Goal: Information Seeking & Learning: Learn about a topic

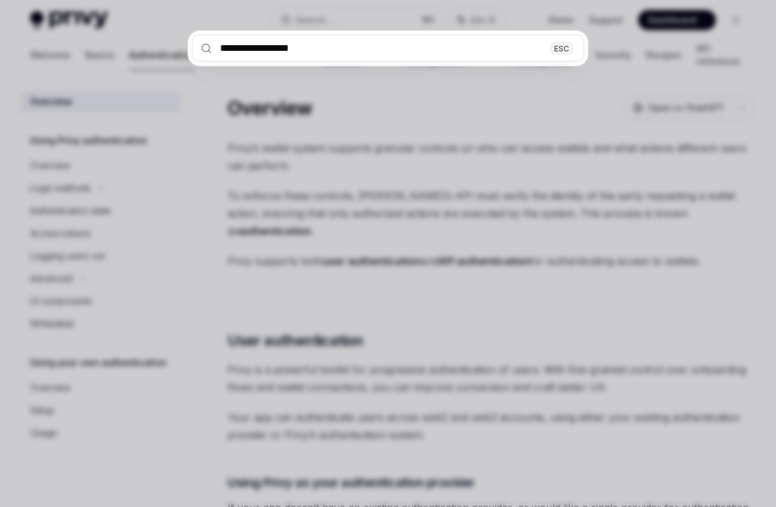
scroll to position [381, 0]
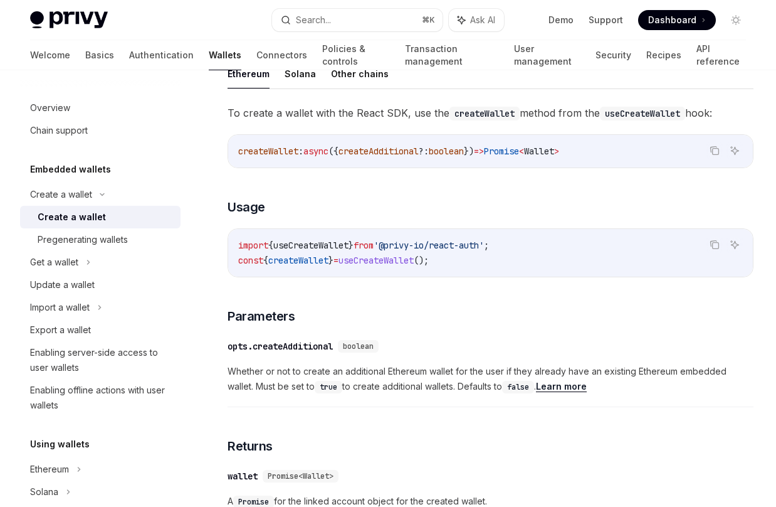
type textarea "*"
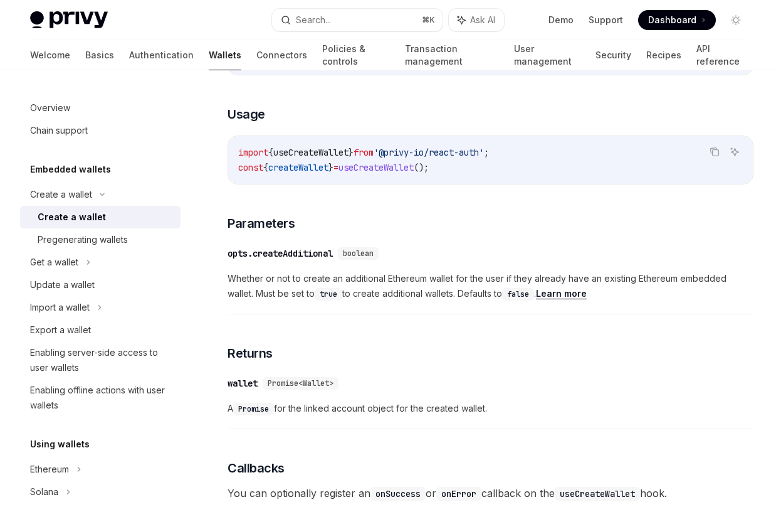
scroll to position [304, 0]
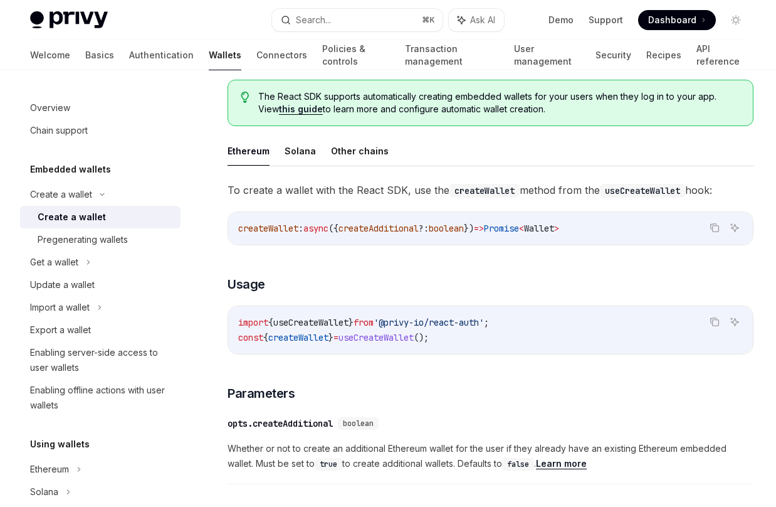
click at [344, 22] on button "Search... ⌘ K" at bounding box center [357, 20] width 171 height 23
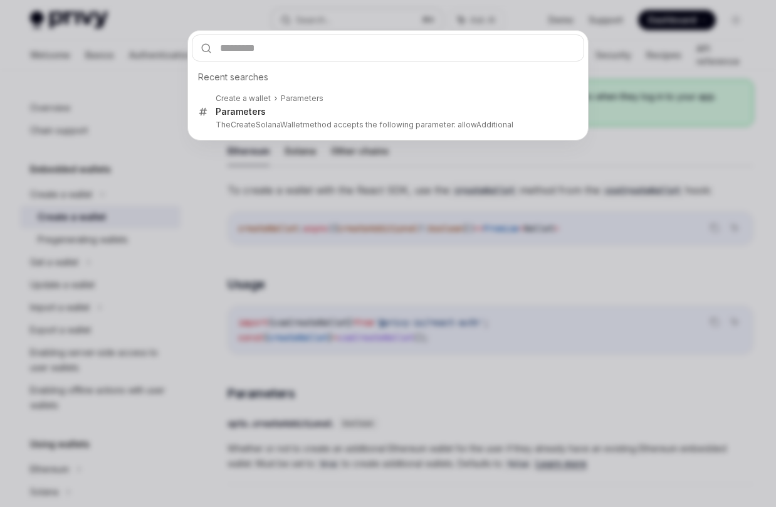
type input "**********"
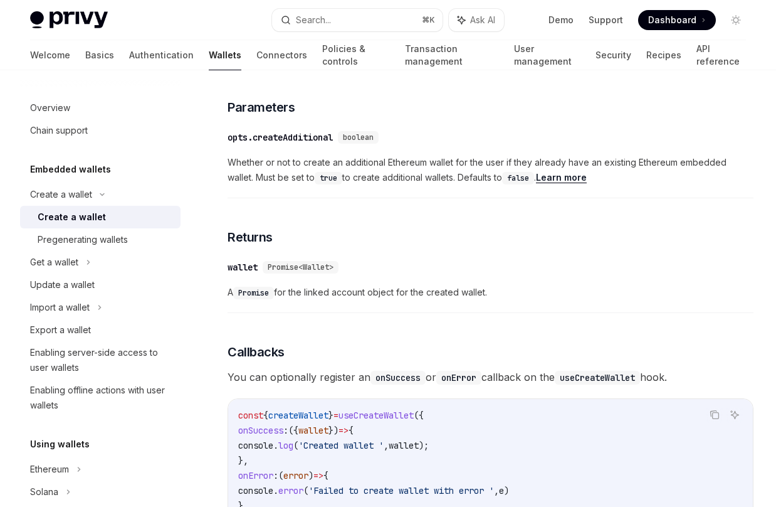
scroll to position [593, 0]
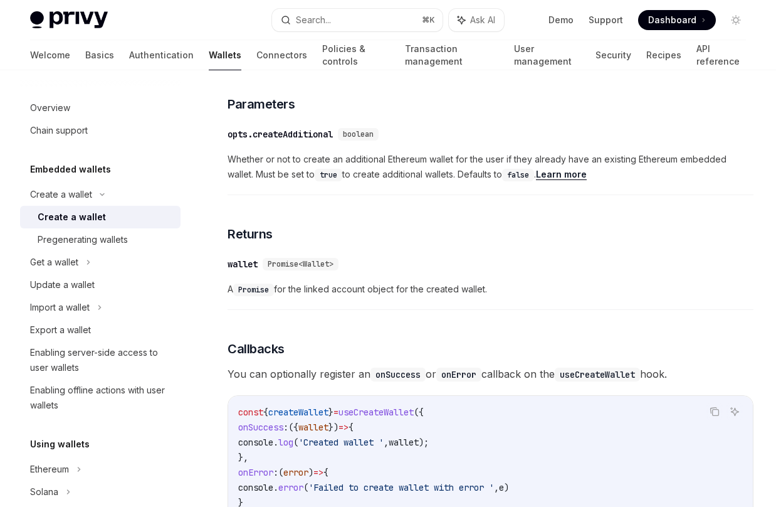
click at [409, 217] on div "To create a wallet with the React SDK, use the createWallet method from the use…" at bounding box center [491, 289] width 526 height 794
click at [343, 23] on button "Search... ⌘ K" at bounding box center [357, 20] width 171 height 23
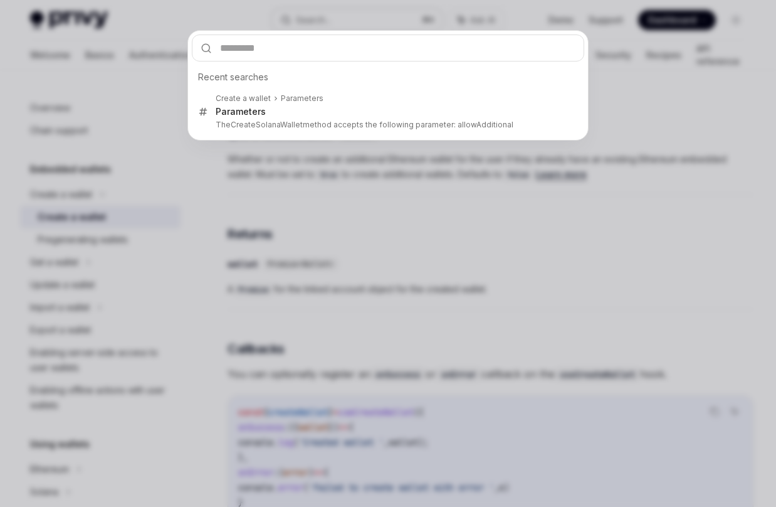
type input "**********"
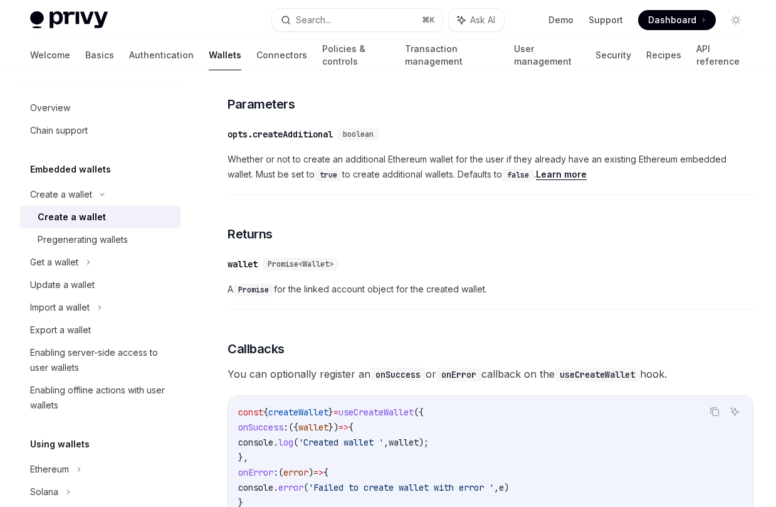
type textarea "*"
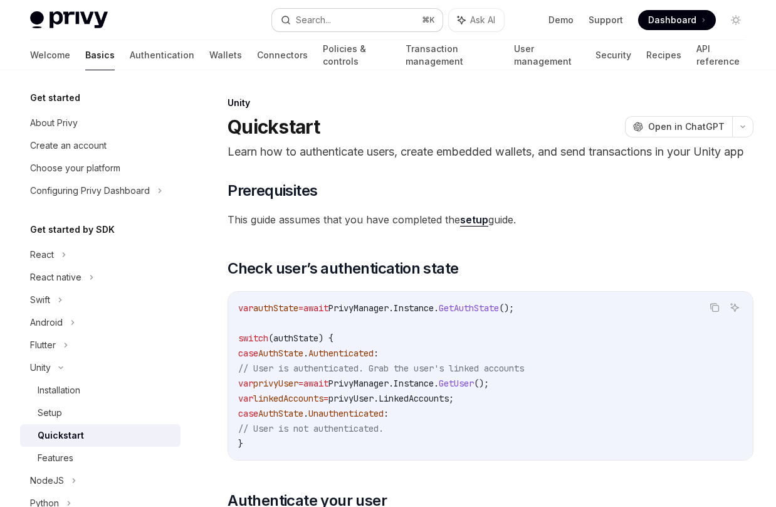
click at [342, 16] on button "Search... ⌘ K" at bounding box center [357, 20] width 171 height 23
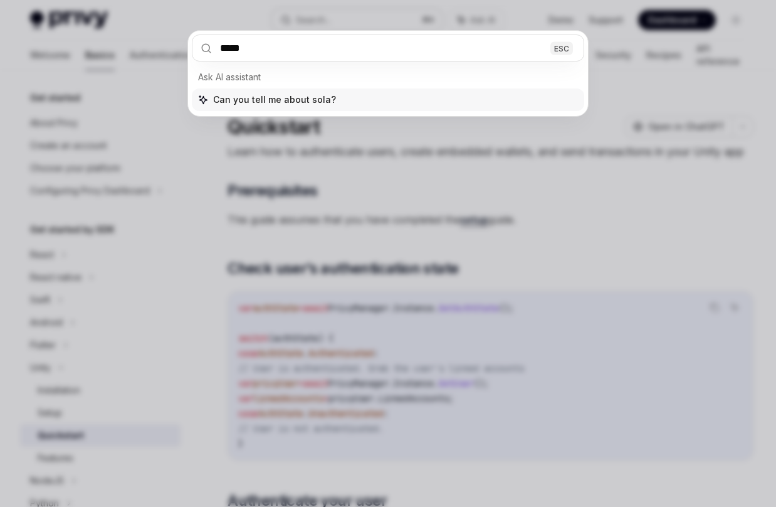
type input "******"
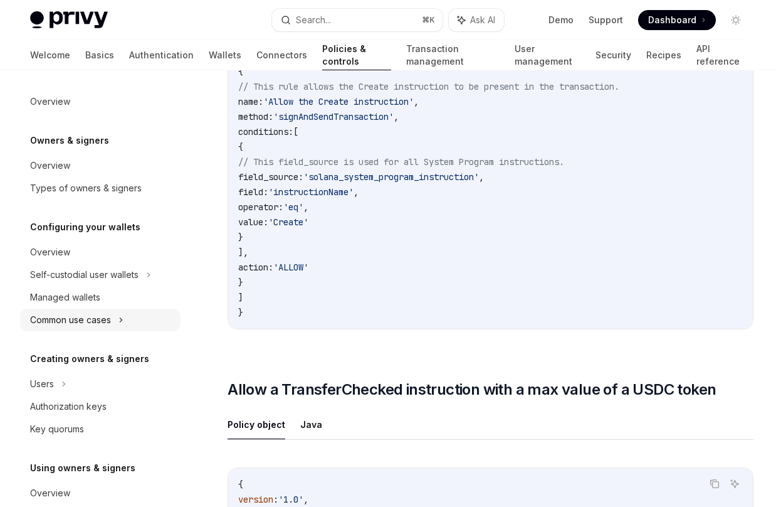
click at [102, 311] on div "Common use cases" at bounding box center [100, 319] width 161 height 23
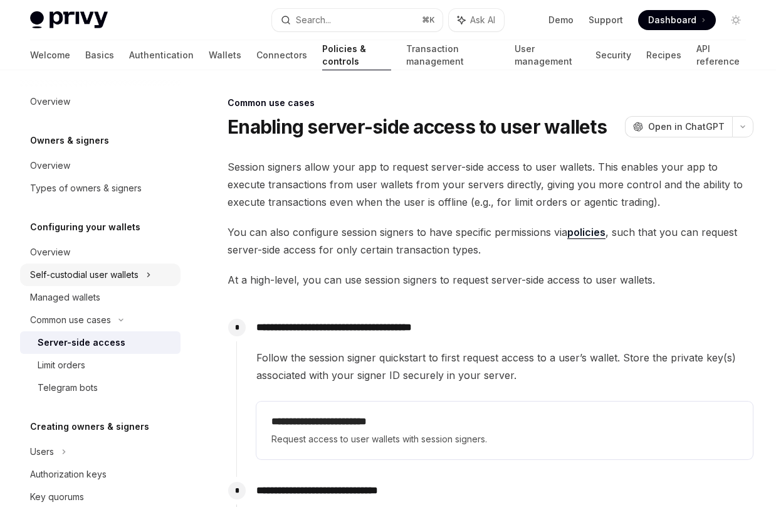
click at [142, 277] on div "Self-custodial user wallets" at bounding box center [100, 274] width 161 height 23
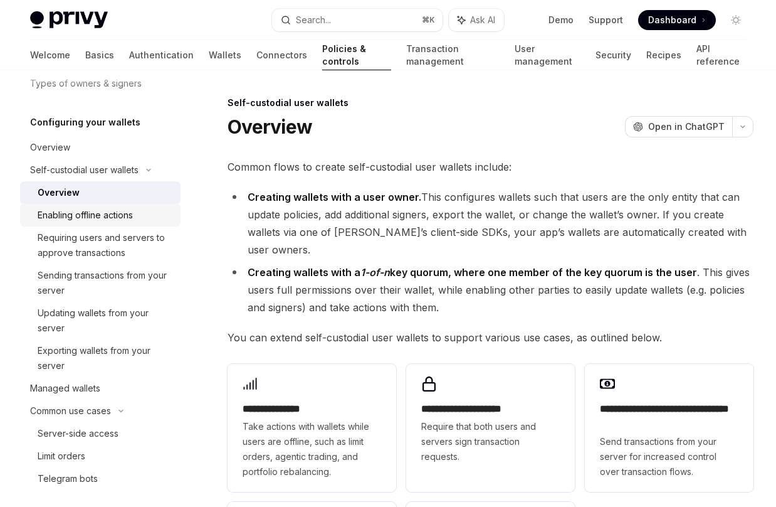
scroll to position [160, 0]
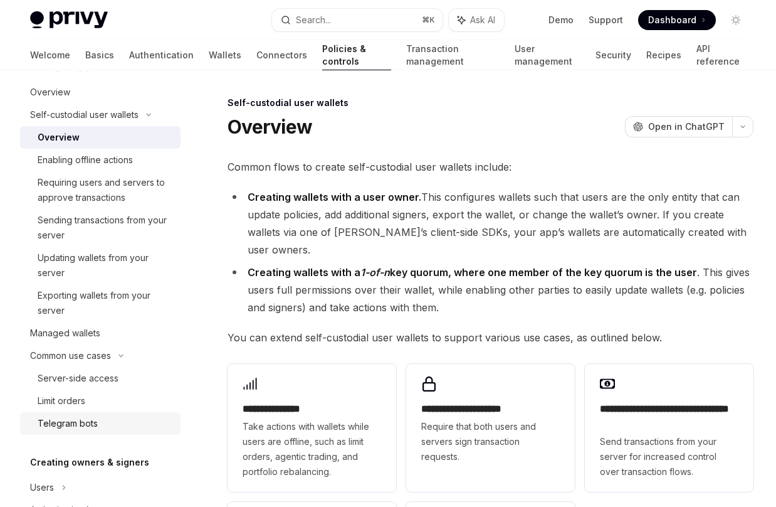
click at [118, 419] on div "Telegram bots" at bounding box center [105, 423] width 135 height 15
type textarea "*"
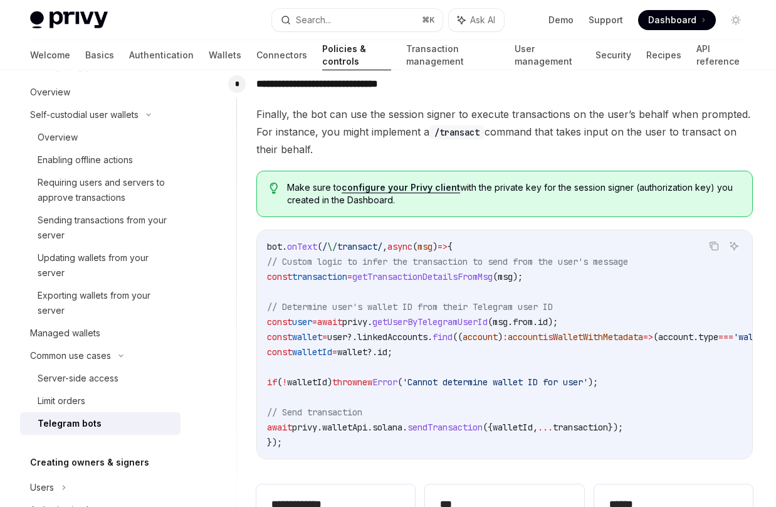
scroll to position [793, 0]
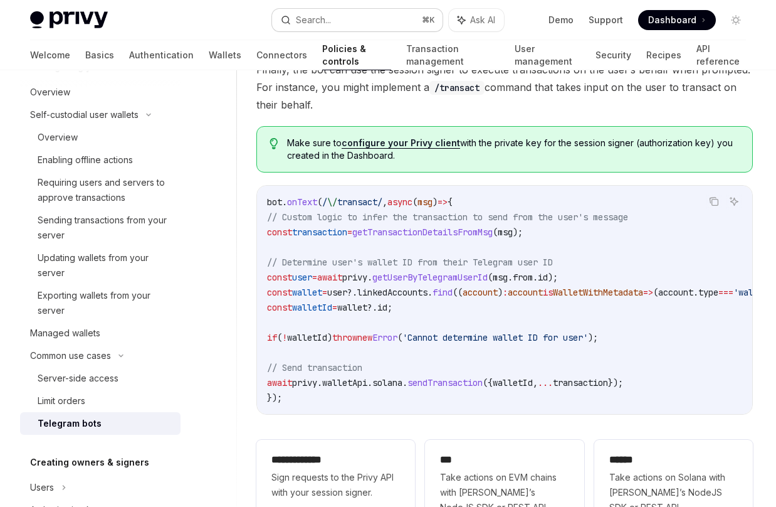
click at [373, 23] on button "Search... ⌘ K" at bounding box center [357, 20] width 171 height 23
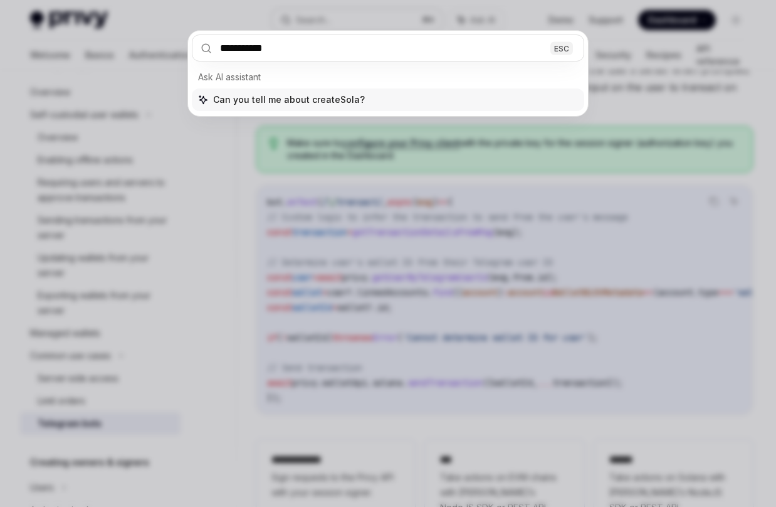
type input "**********"
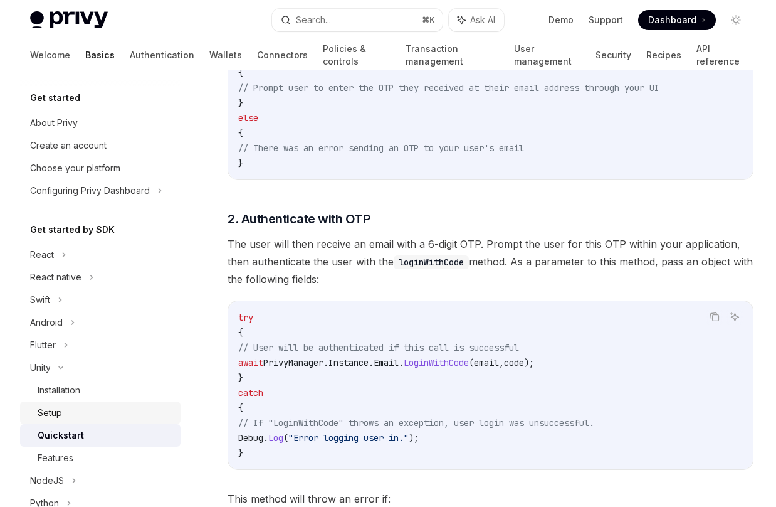
scroll to position [781, 0]
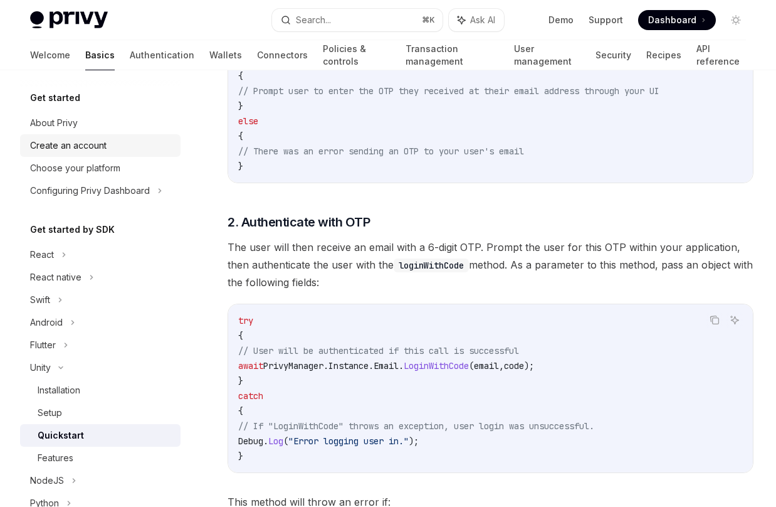
click at [100, 147] on div "Create an account" at bounding box center [68, 145] width 76 height 15
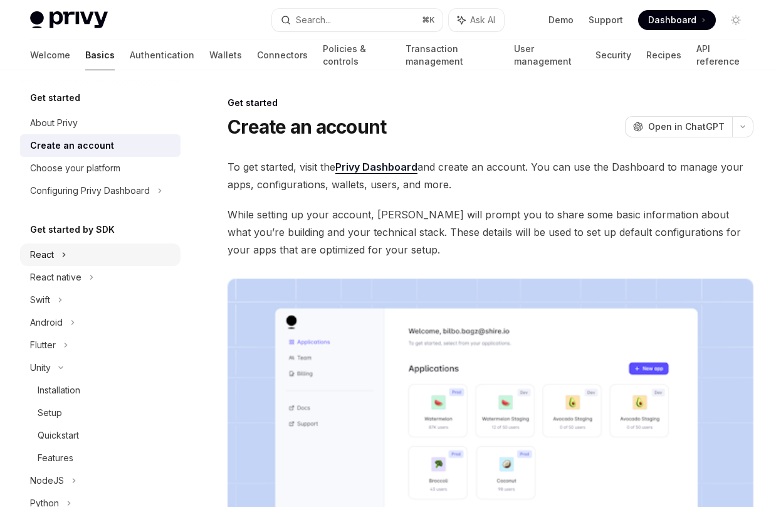
click at [95, 255] on div "React" at bounding box center [100, 254] width 161 height 23
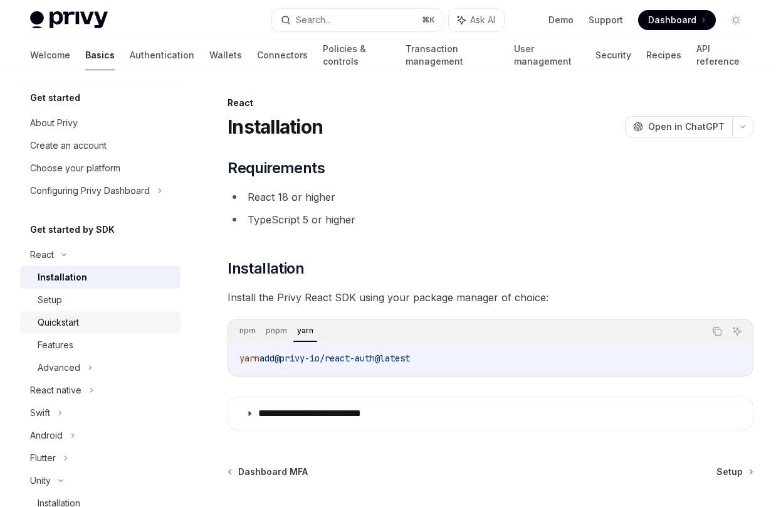
click at [87, 321] on div "Quickstart" at bounding box center [105, 322] width 135 height 15
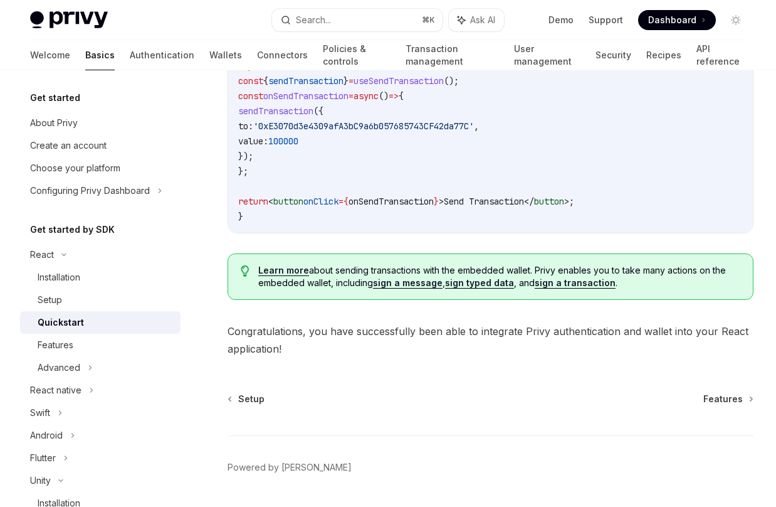
scroll to position [1216, 0]
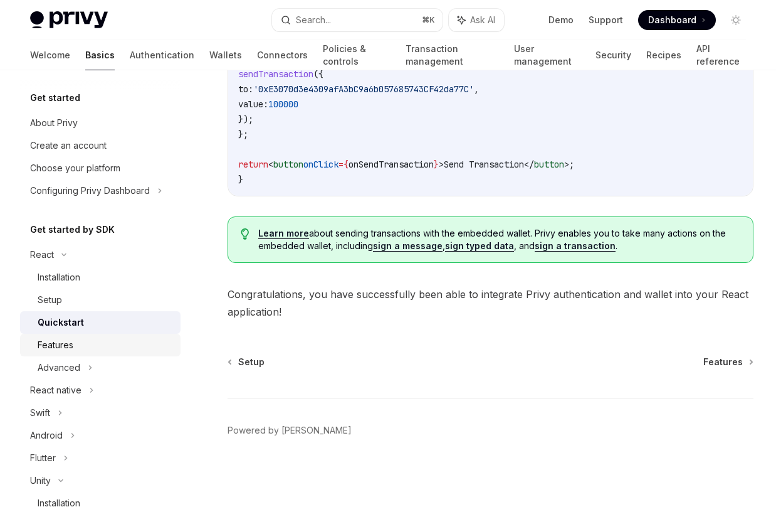
click at [86, 348] on div "Features" at bounding box center [105, 344] width 135 height 15
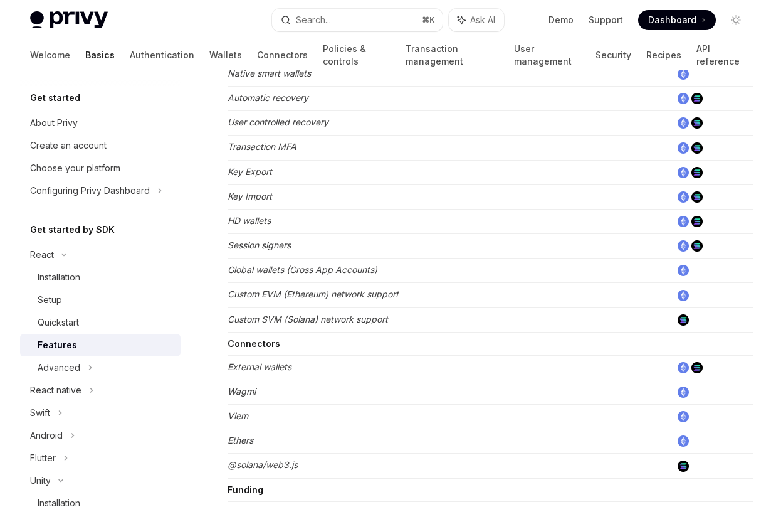
scroll to position [828, 0]
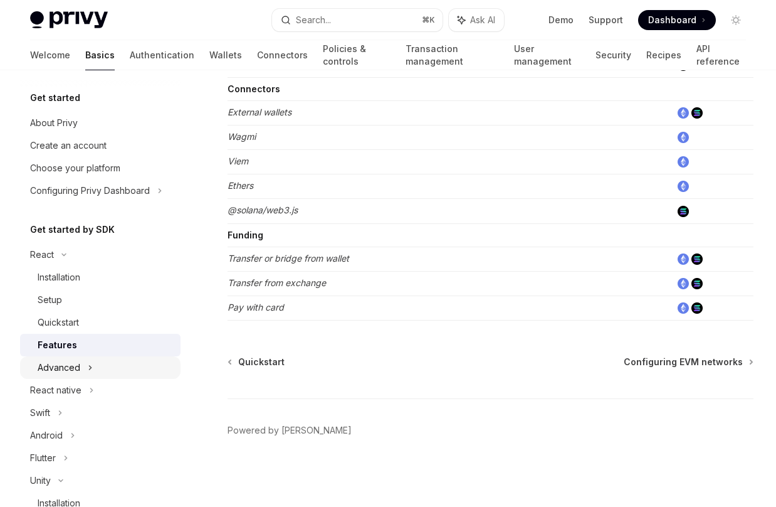
click at [88, 371] on icon at bounding box center [90, 367] width 5 height 15
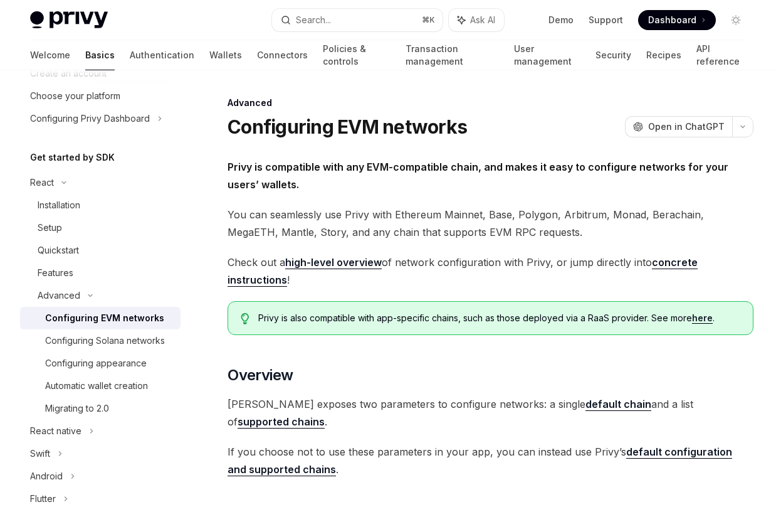
scroll to position [92, 0]
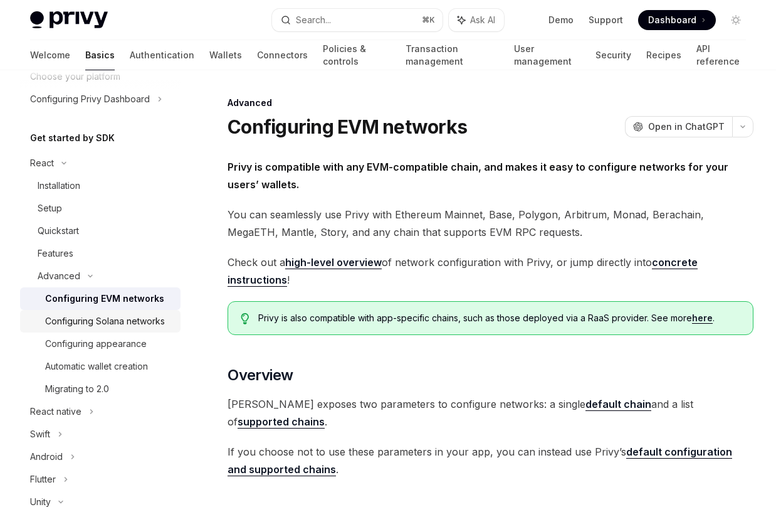
click at [132, 325] on div "Configuring Solana networks" at bounding box center [105, 320] width 120 height 15
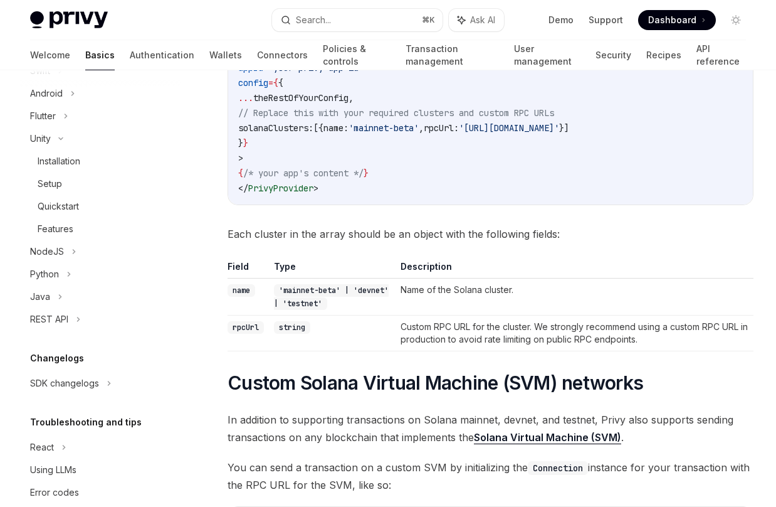
scroll to position [477, 0]
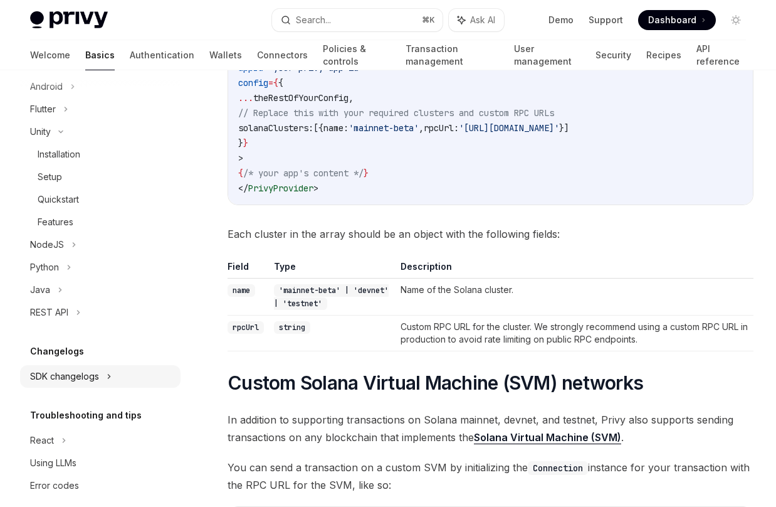
click at [102, 365] on div "SDK changelogs" at bounding box center [100, 376] width 161 height 23
type textarea "*"
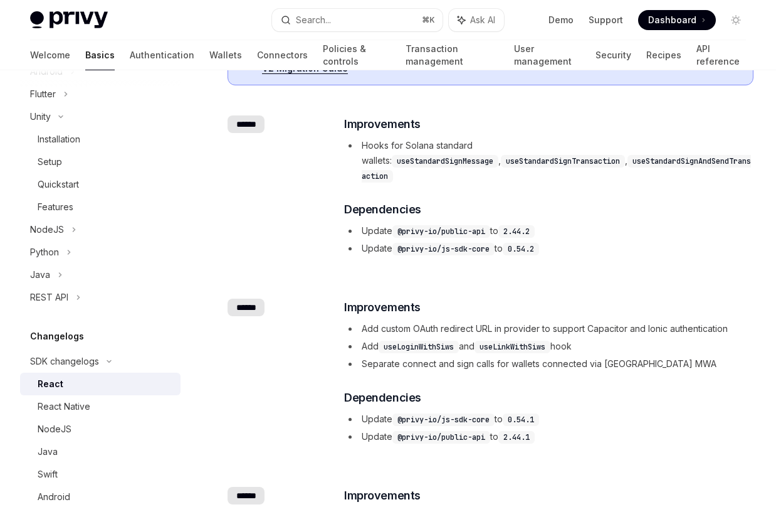
scroll to position [110, 0]
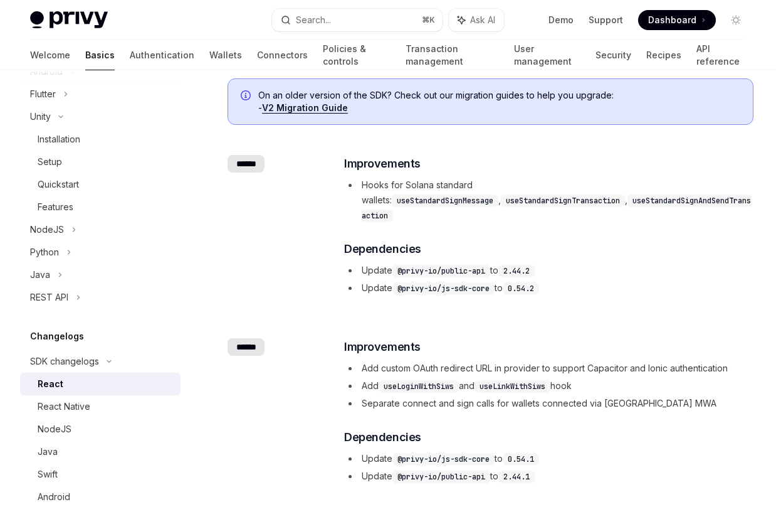
click at [474, 211] on div "​ Improvements Hooks for Solana standard wallets: useStandardSignMessage , useS…" at bounding box center [548, 225] width 408 height 140
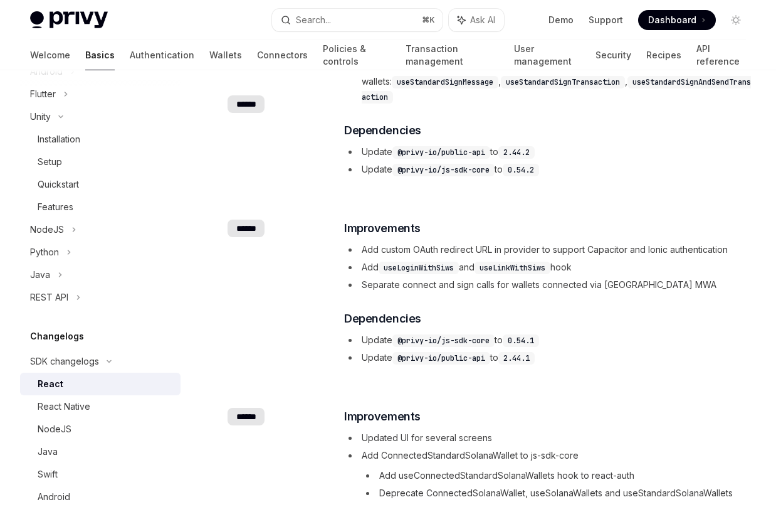
scroll to position [0, 0]
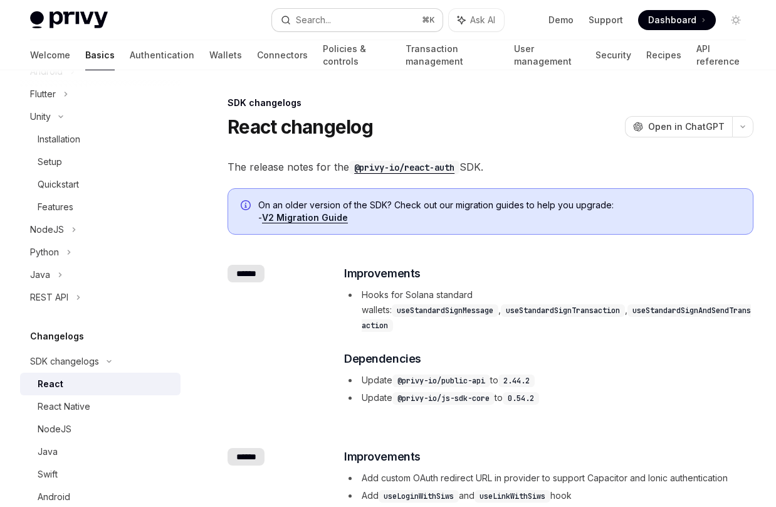
click at [352, 23] on button "Search... ⌘ K" at bounding box center [357, 20] width 171 height 23
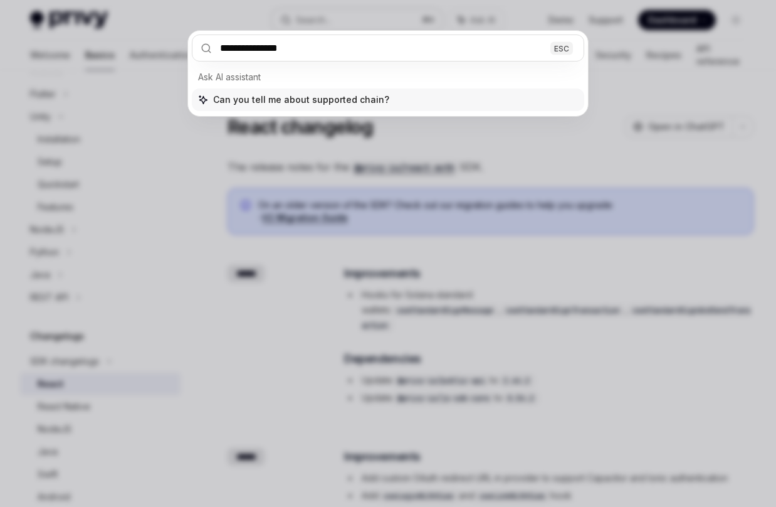
type input "**********"
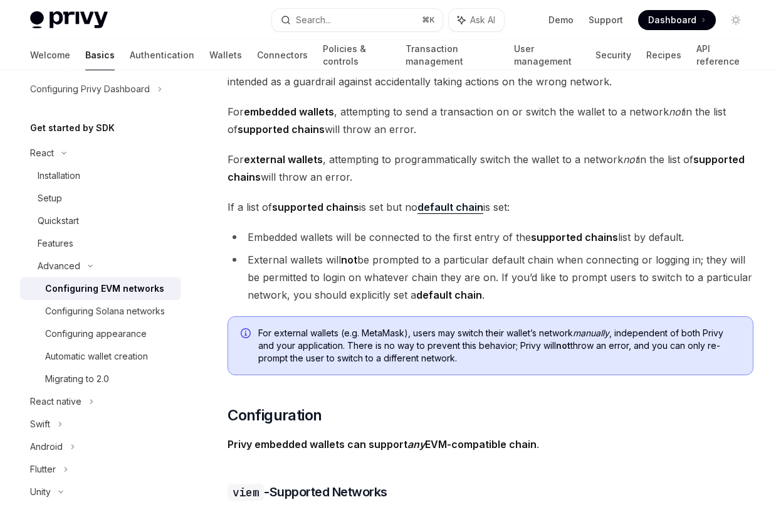
scroll to position [769, 0]
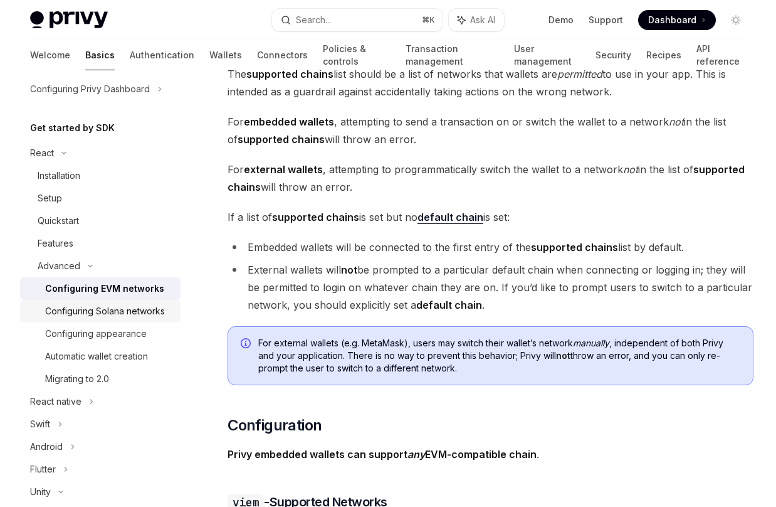
click at [103, 309] on div "Configuring Solana networks" at bounding box center [105, 310] width 120 height 15
type textarea "*"
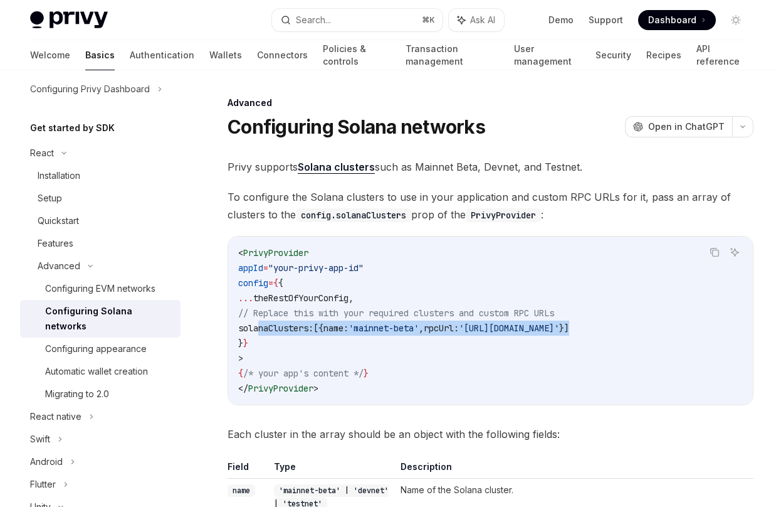
drag, startPoint x: 261, startPoint y: 327, endPoint x: 725, endPoint y: 333, distance: 464.6
click at [725, 333] on code "< PrivyProvider appId = "your-privy-app-id" config = { { ... theRestOfYourConfi…" at bounding box center [490, 320] width 505 height 150
copy span "solanaClusters: [{ name: 'mainnet-beta' , rpcUrl: '[URL][DOMAIN_NAME]' }]"
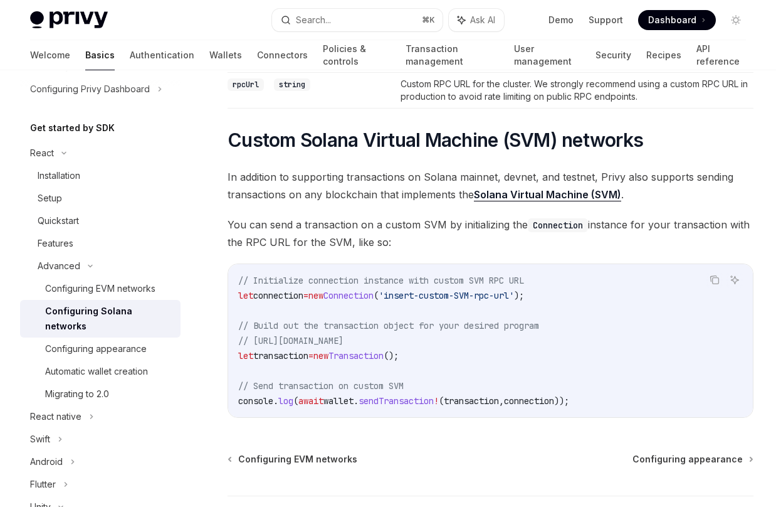
scroll to position [453, 0]
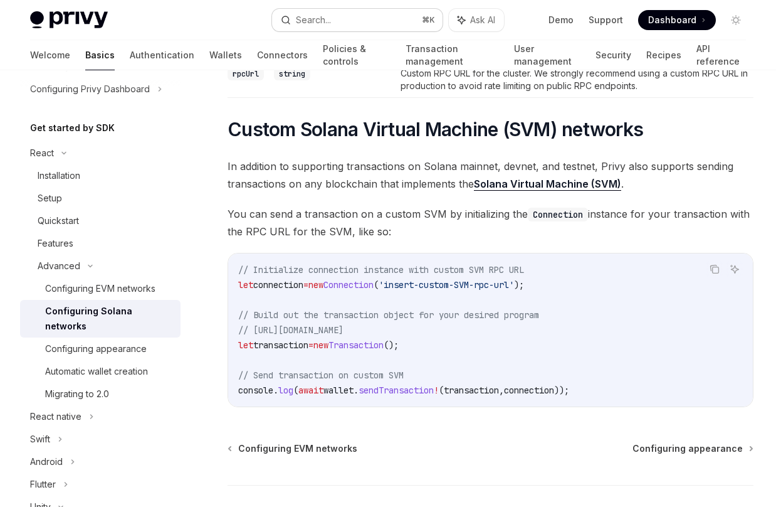
click at [331, 13] on div "Search..." at bounding box center [313, 20] width 35 height 15
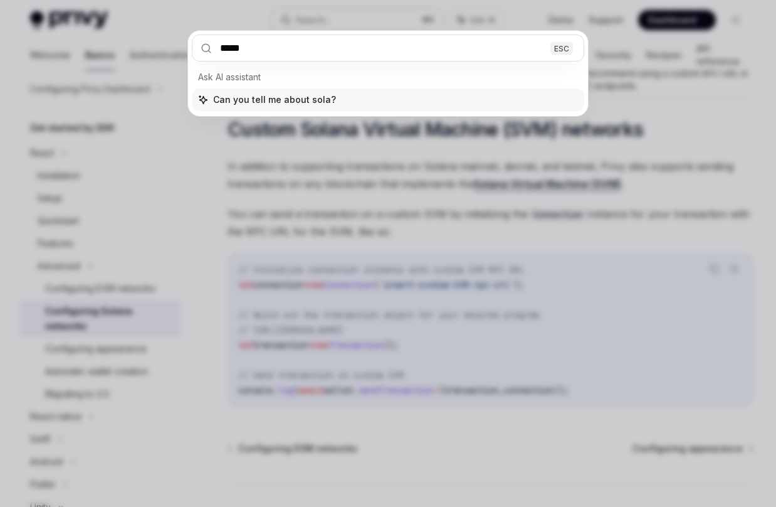
type input "******"
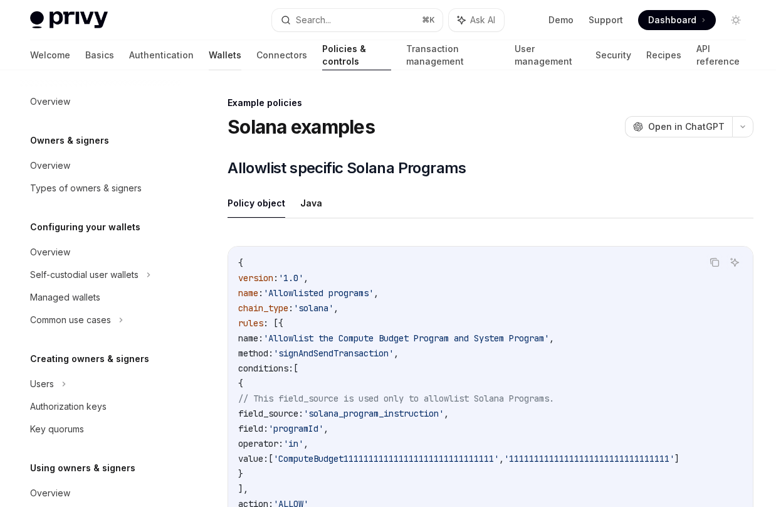
click at [209, 54] on link "Wallets" at bounding box center [225, 55] width 33 height 30
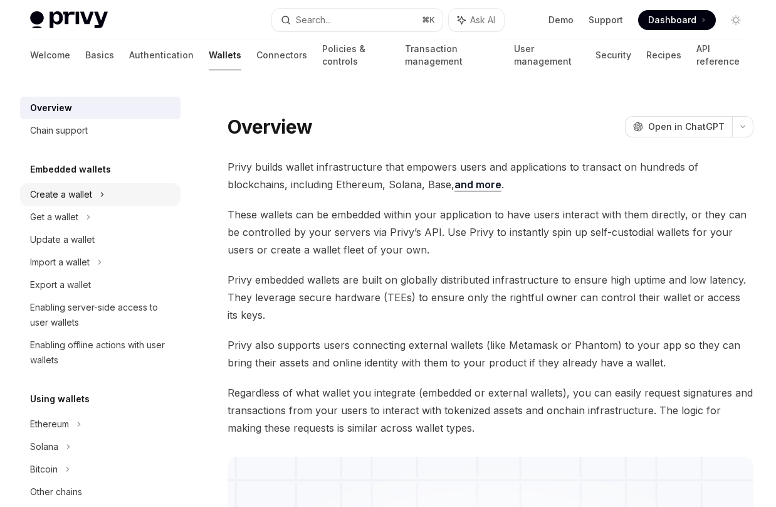
click at [101, 200] on icon at bounding box center [102, 194] width 5 height 15
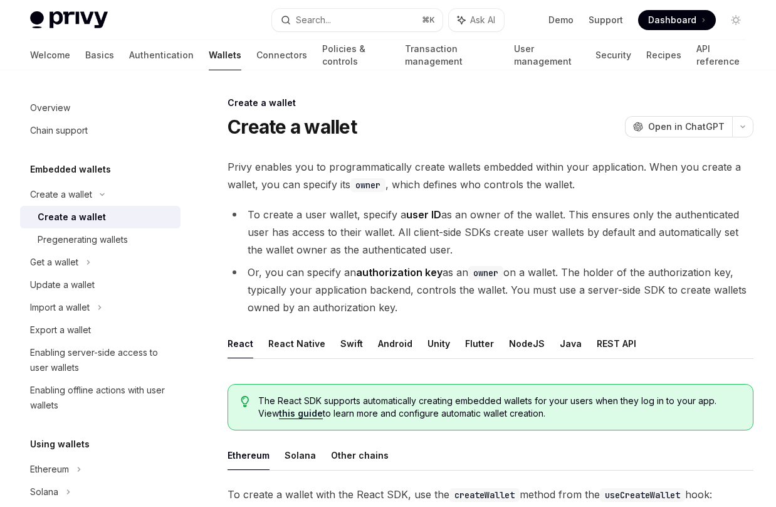
click at [98, 209] on link "Create a wallet" at bounding box center [100, 217] width 161 height 23
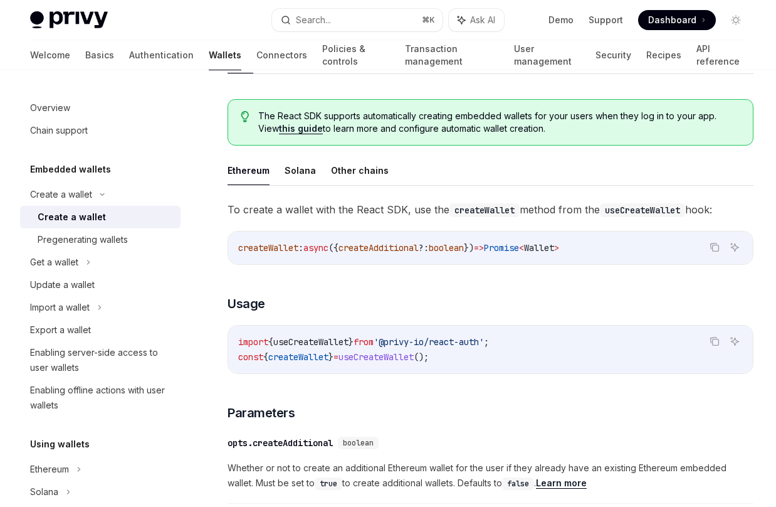
scroll to position [325, 0]
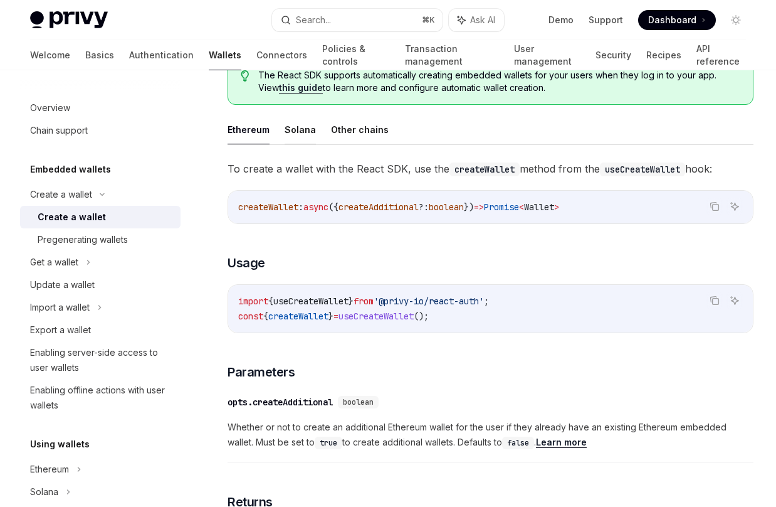
click at [302, 137] on button "Solana" at bounding box center [300, 129] width 31 height 29
type textarea "*"
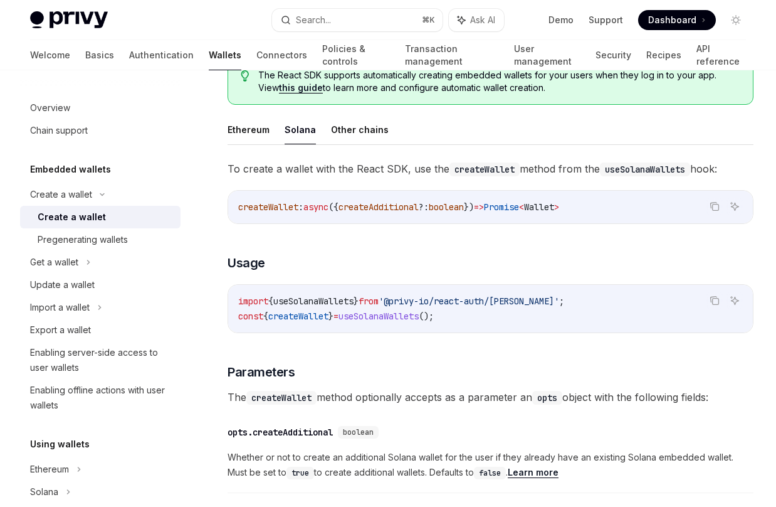
click at [349, 303] on span "useSolanaWallets" at bounding box center [313, 300] width 80 height 11
copy span "useSolanaWallets"
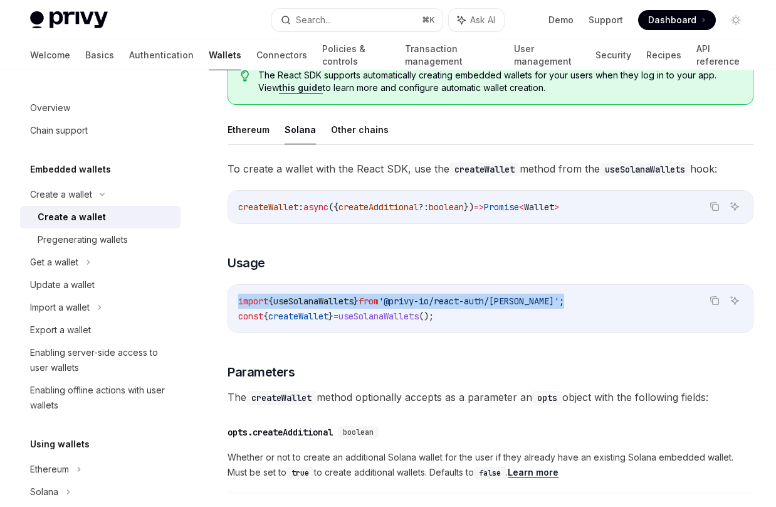
drag, startPoint x: 566, startPoint y: 300, endPoint x: 235, endPoint y: 301, distance: 331.1
click at [235, 301] on div "import { useSolanaWallets } from '@privy-io/react-auth/solana' ; const { create…" at bounding box center [490, 309] width 525 height 48
copy span "import { useSolanaWallets } from '@privy-io/react-auth/solana' ;"
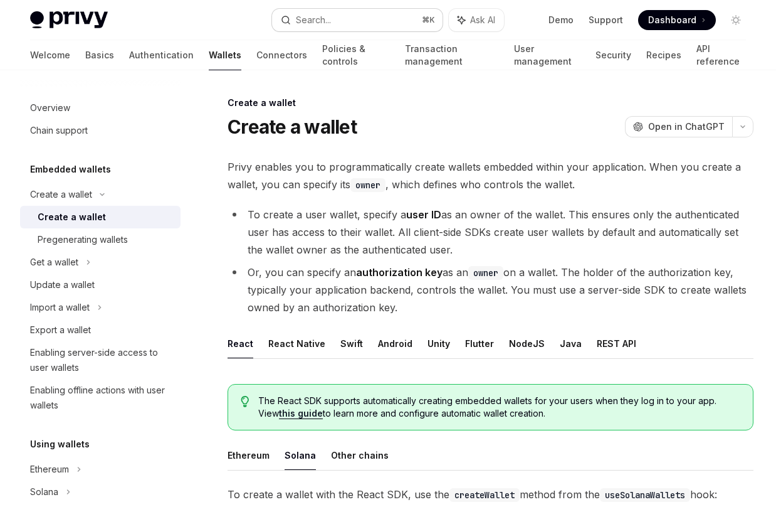
click at [373, 19] on button "Search... ⌘ K" at bounding box center [357, 20] width 171 height 23
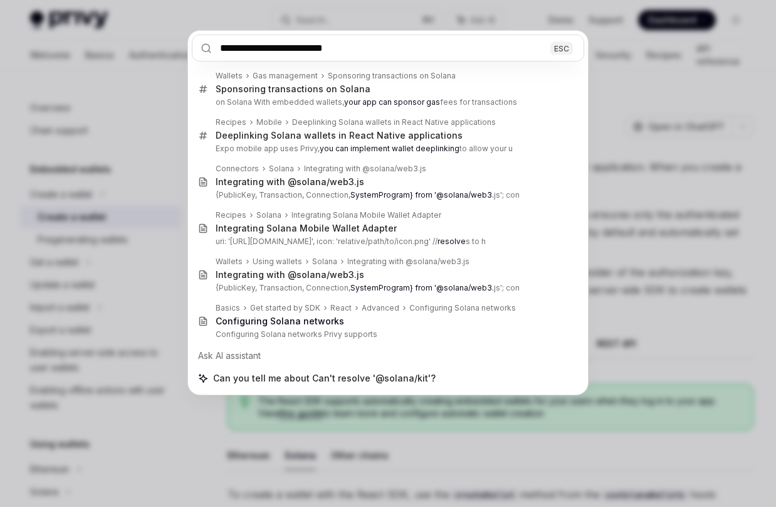
drag, startPoint x: 286, startPoint y: 48, endPoint x: 336, endPoint y: 48, distance: 50.2
click at [336, 48] on input "**********" at bounding box center [388, 47] width 392 height 27
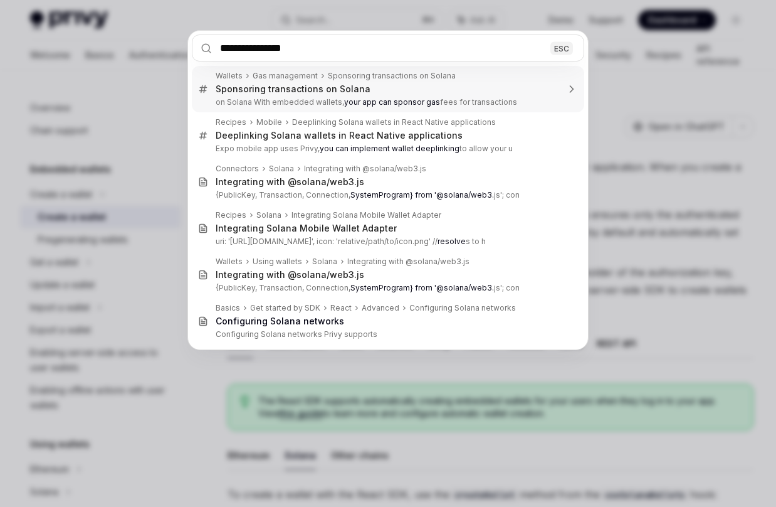
type input "**********"
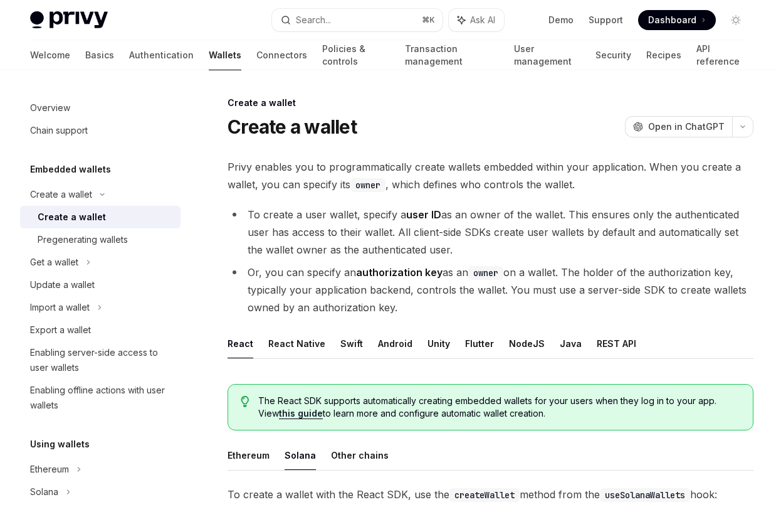
type textarea "*"
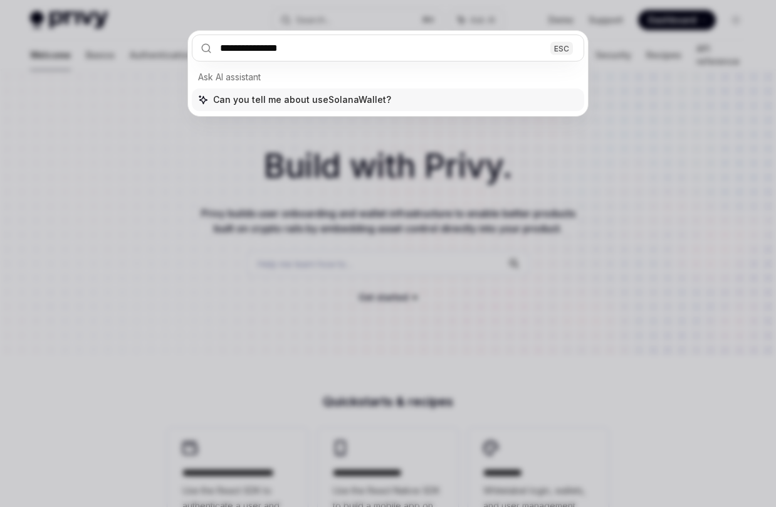
type input "**********"
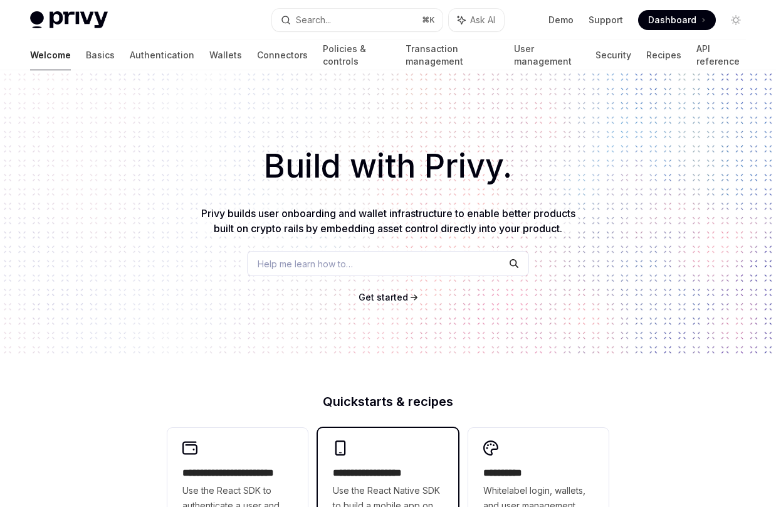
type textarea "*"
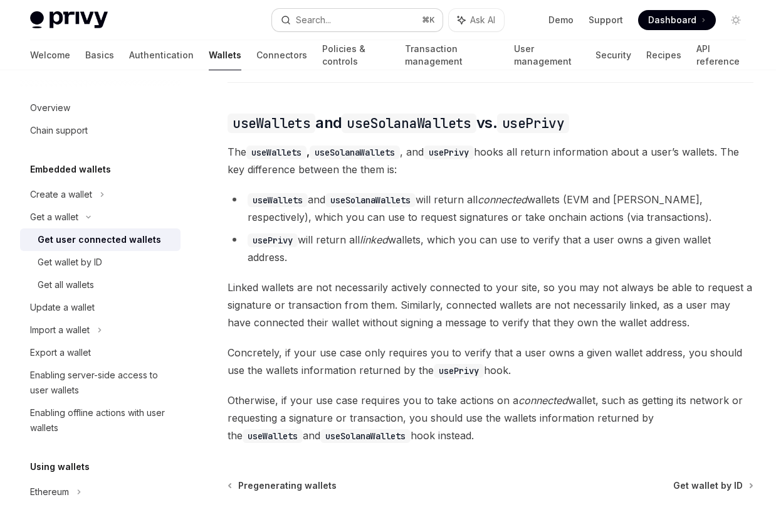
click at [339, 16] on button "Search... ⌘ K" at bounding box center [357, 20] width 171 height 23
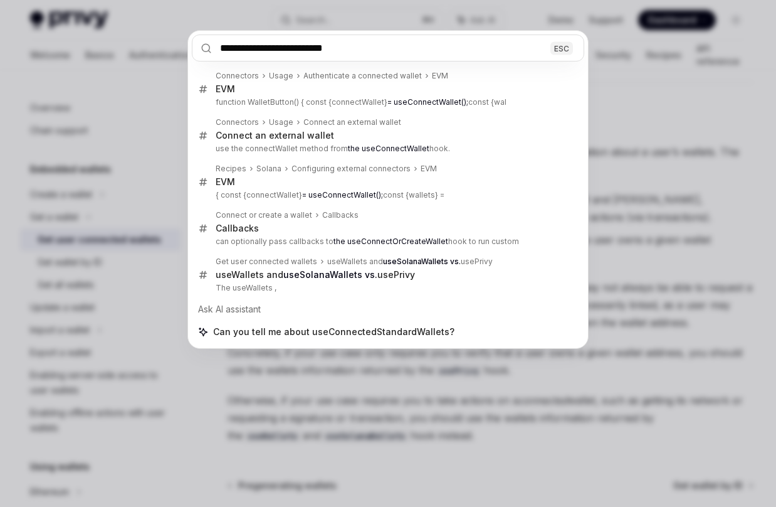
type input "**********"
click at [680, 122] on div "**********" at bounding box center [388, 253] width 776 height 507
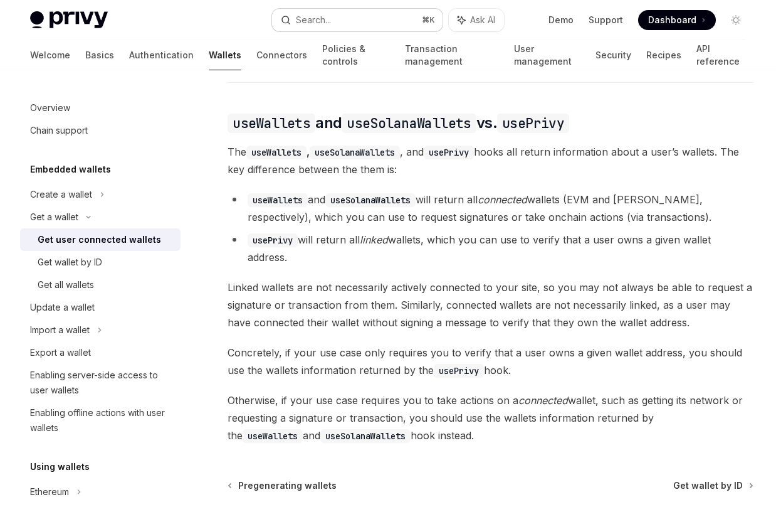
click at [394, 18] on button "Search... ⌘ K" at bounding box center [357, 20] width 171 height 23
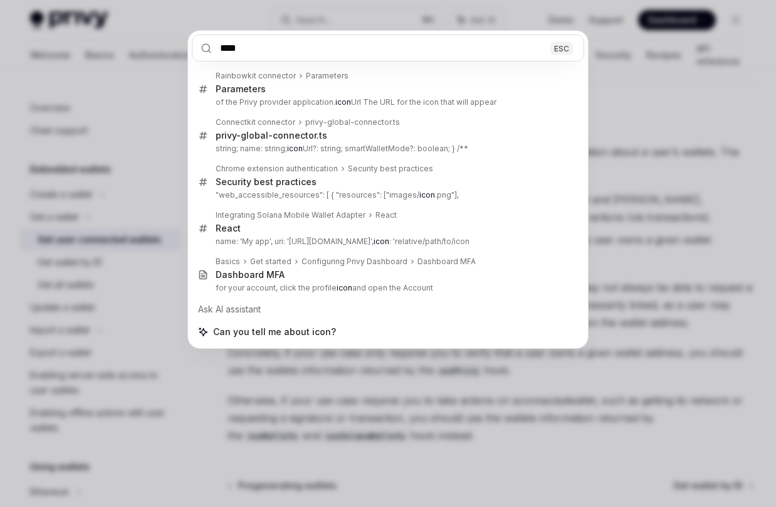
type input "****"
